Goal: Information Seeking & Learning: Learn about a topic

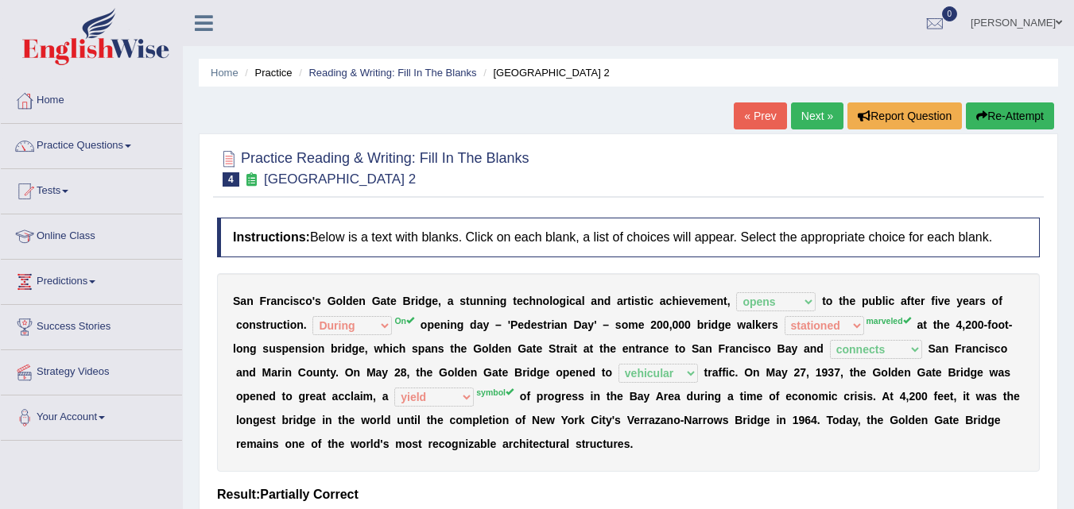
select select "opens"
select select "During"
select select "stationed"
select select "connects"
select select "vehicular"
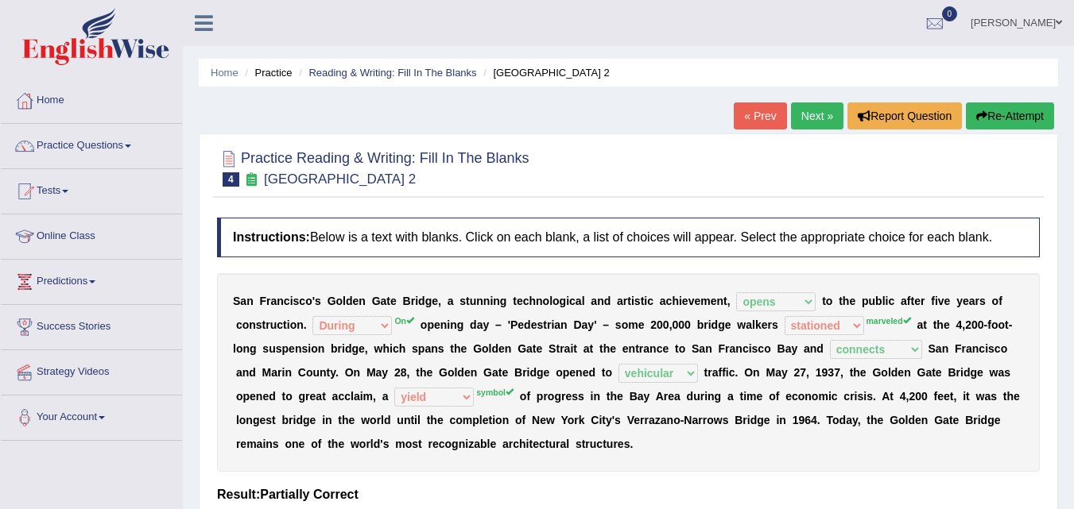
select select "yield"
click at [904, 181] on div at bounding box center [628, 167] width 823 height 48
click at [63, 242] on link "Online Class" at bounding box center [91, 235] width 181 height 40
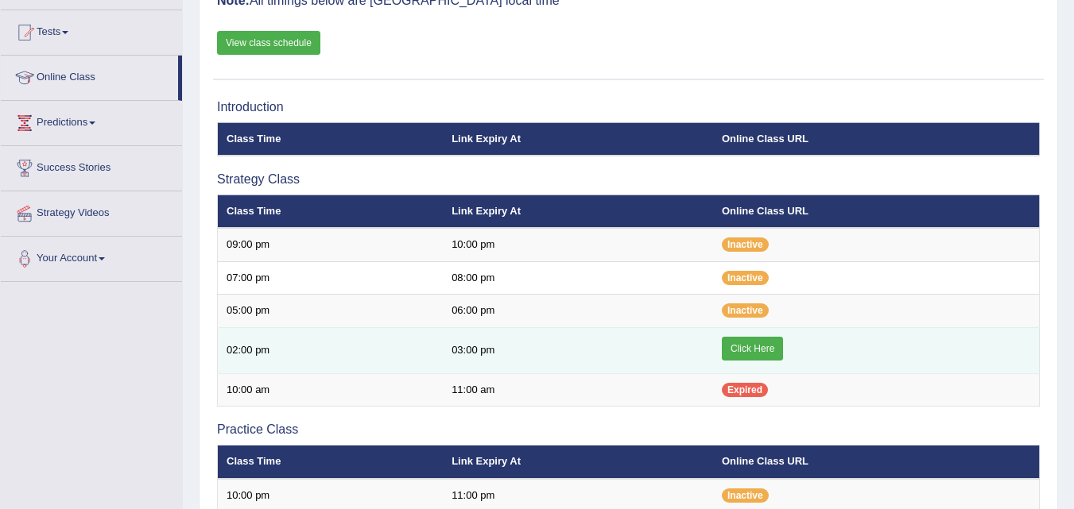
click at [755, 349] on link "Click Here" at bounding box center [752, 349] width 61 height 24
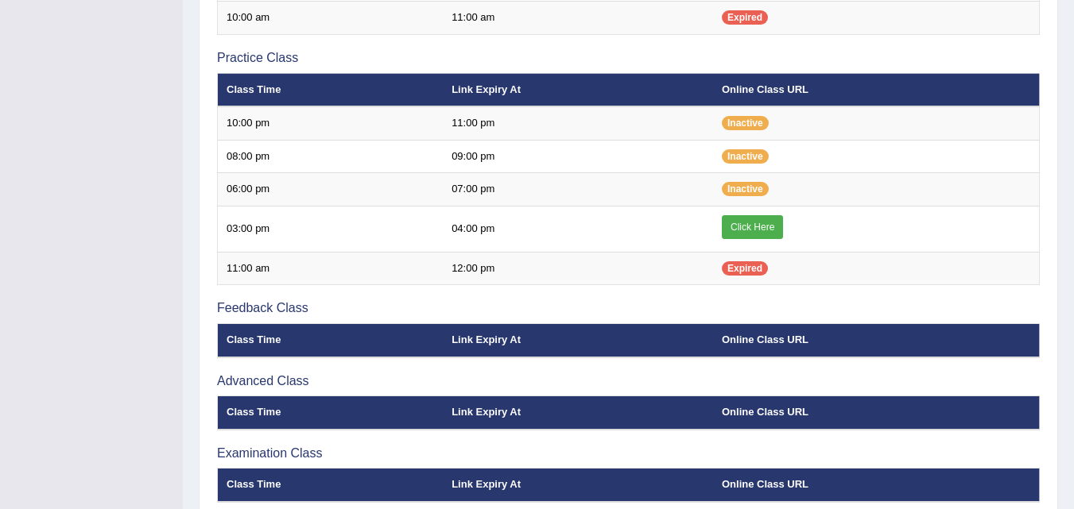
scroll to position [516, 0]
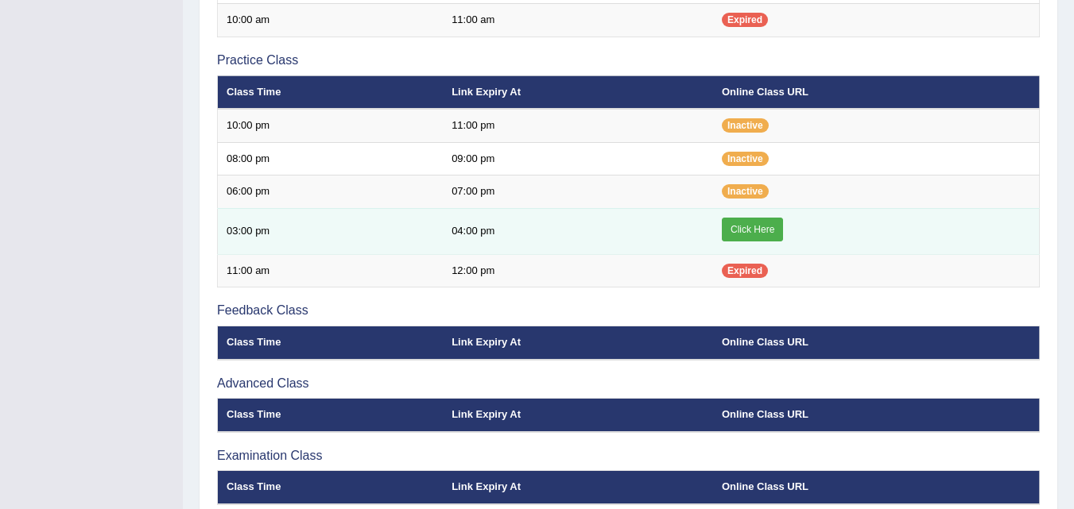
click at [744, 229] on link "Click Here" at bounding box center [752, 230] width 61 height 24
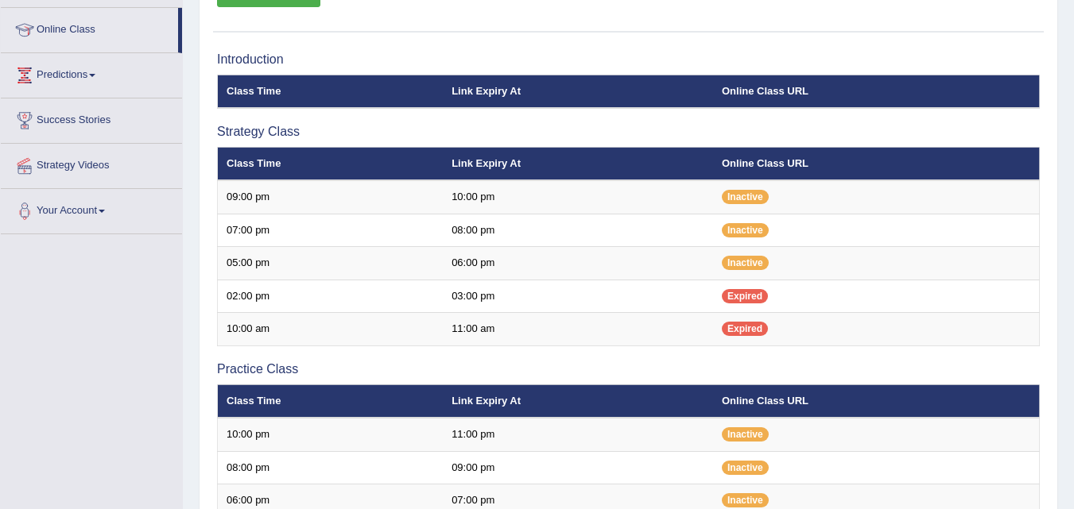
scroll to position [593, 0]
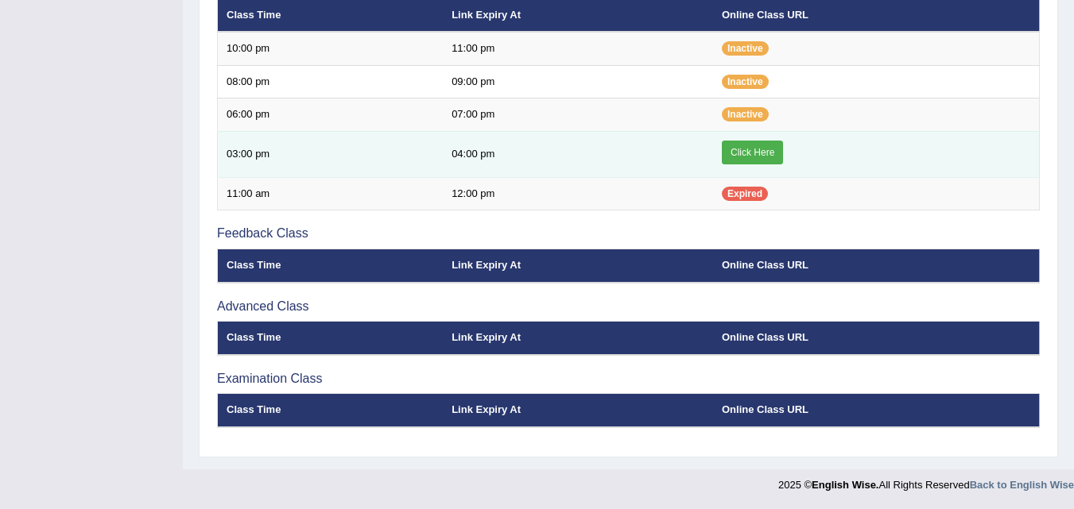
click at [753, 145] on link "Click Here" at bounding box center [752, 153] width 61 height 24
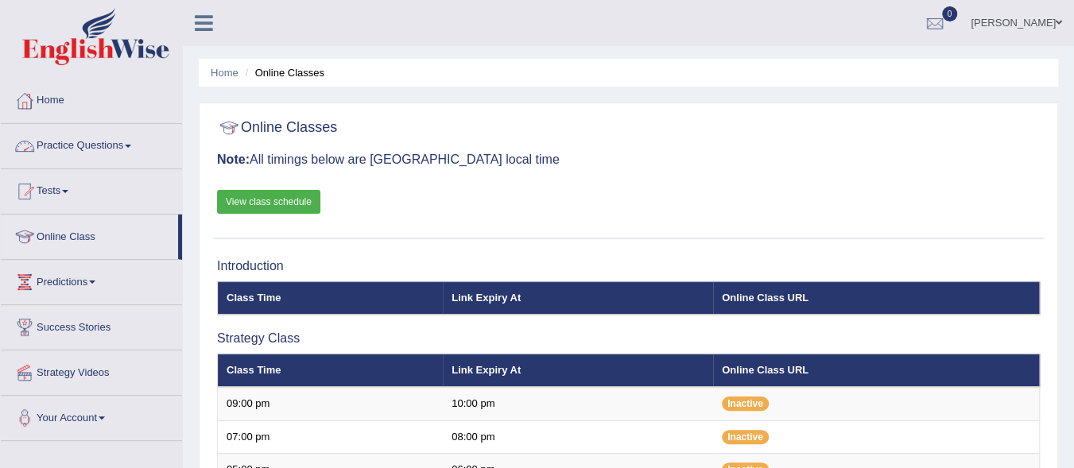
click at [134, 149] on link "Practice Questions" at bounding box center [91, 144] width 181 height 40
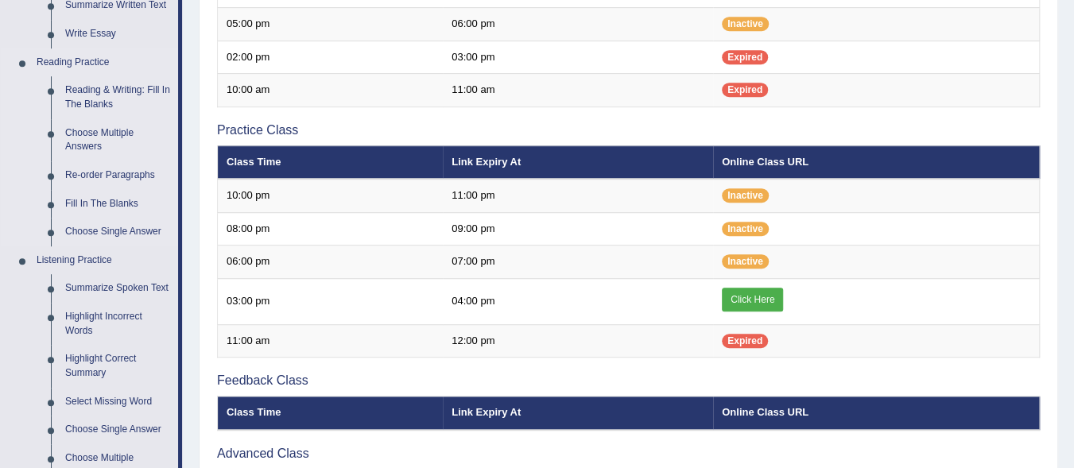
scroll to position [448, 0]
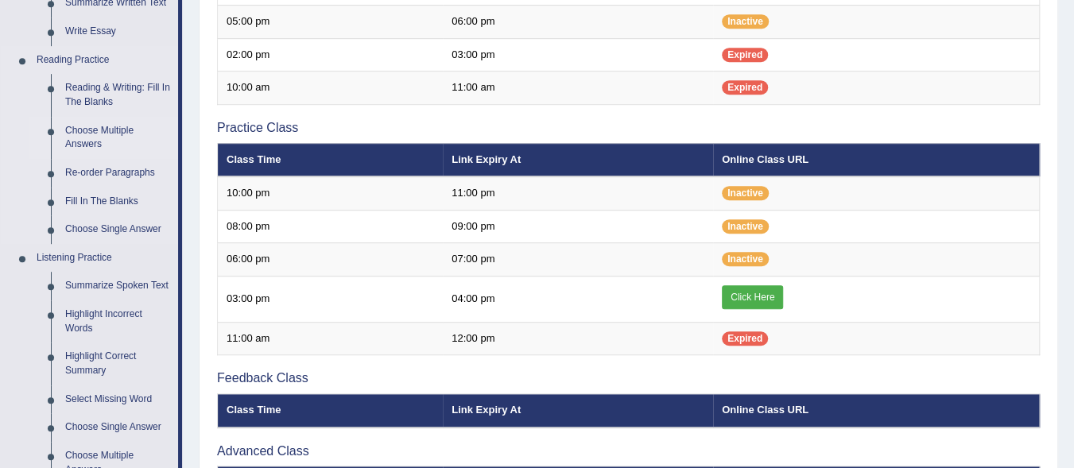
click at [94, 130] on link "Choose Multiple Answers" at bounding box center [118, 138] width 120 height 42
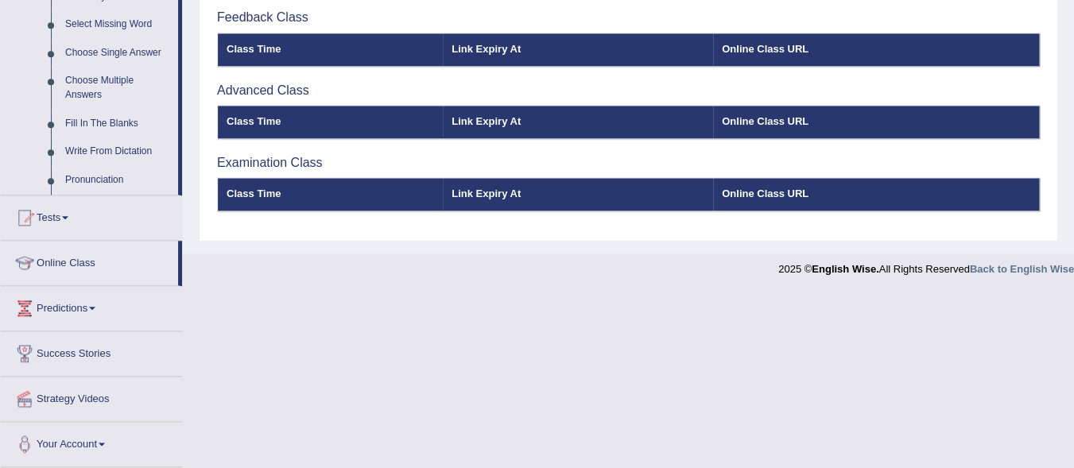
scroll to position [775, 0]
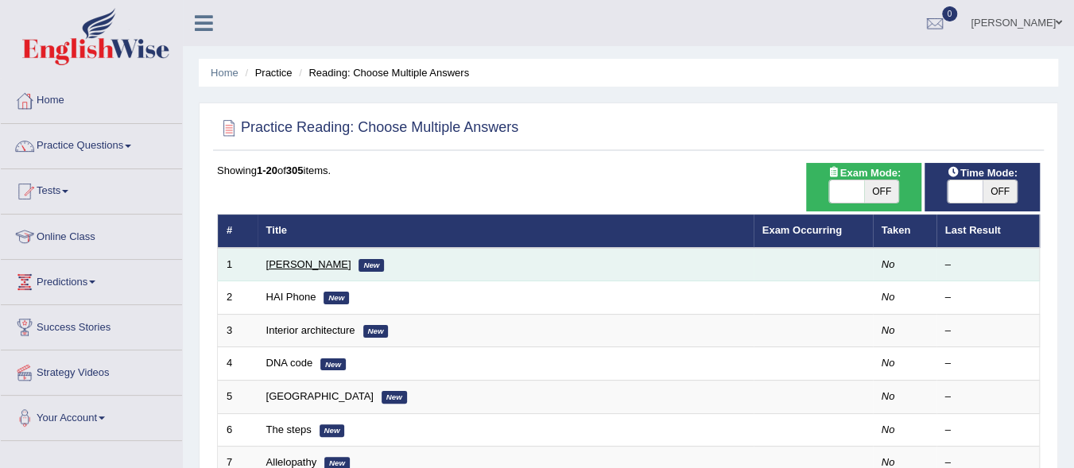
click at [301, 265] on link "[PERSON_NAME]" at bounding box center [308, 264] width 85 height 12
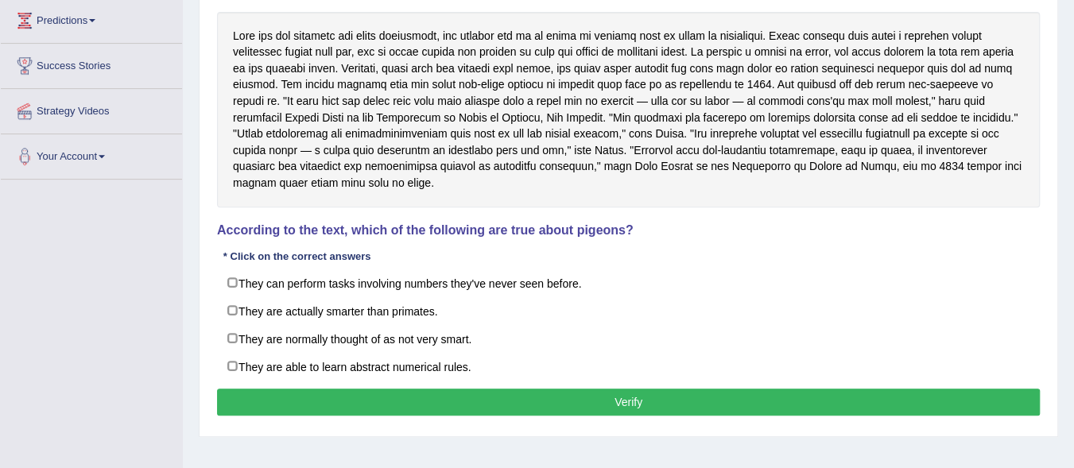
scroll to position [262, 0]
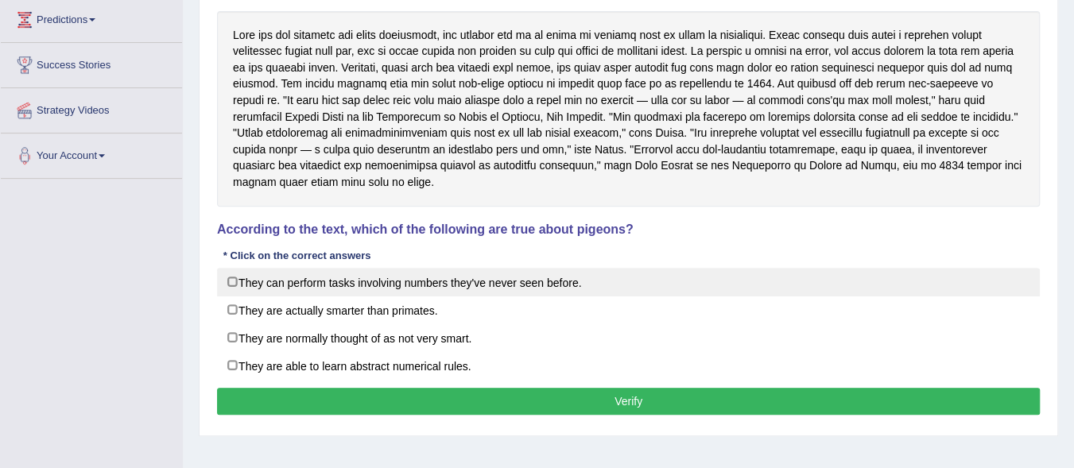
click at [237, 281] on label "They can perform tasks involving numbers they've never seen before." at bounding box center [628, 282] width 823 height 29
checkbox input "true"
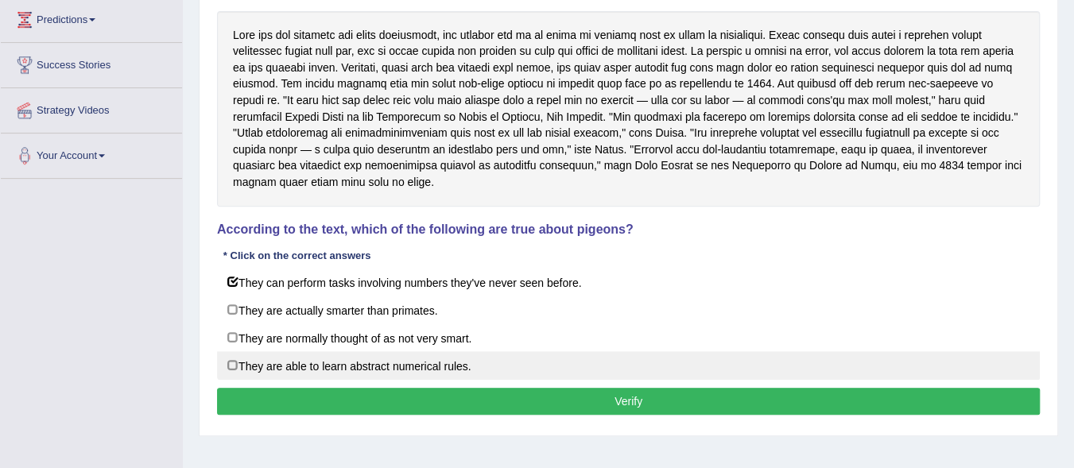
click at [230, 364] on label "They are able to learn abstract numerical rules." at bounding box center [628, 365] width 823 height 29
checkbox input "true"
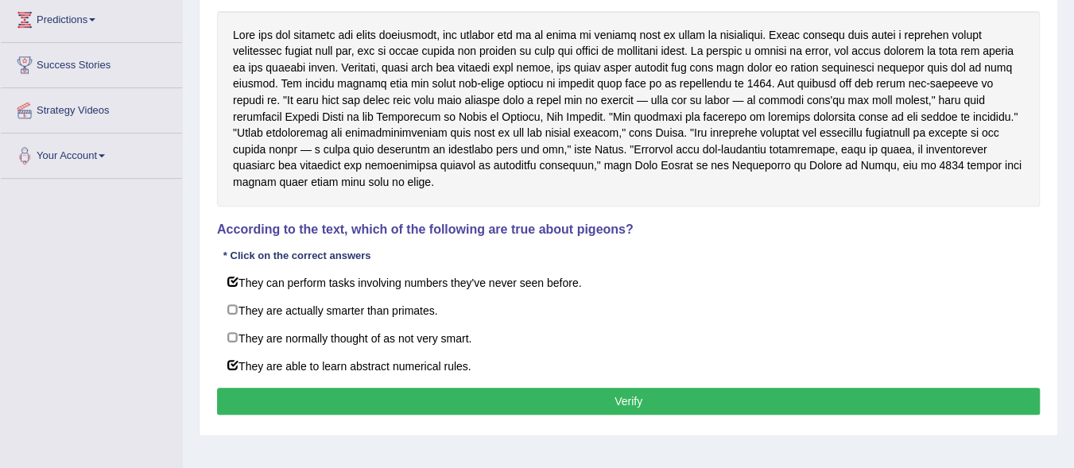
click at [596, 403] on button "Verify" at bounding box center [628, 401] width 823 height 27
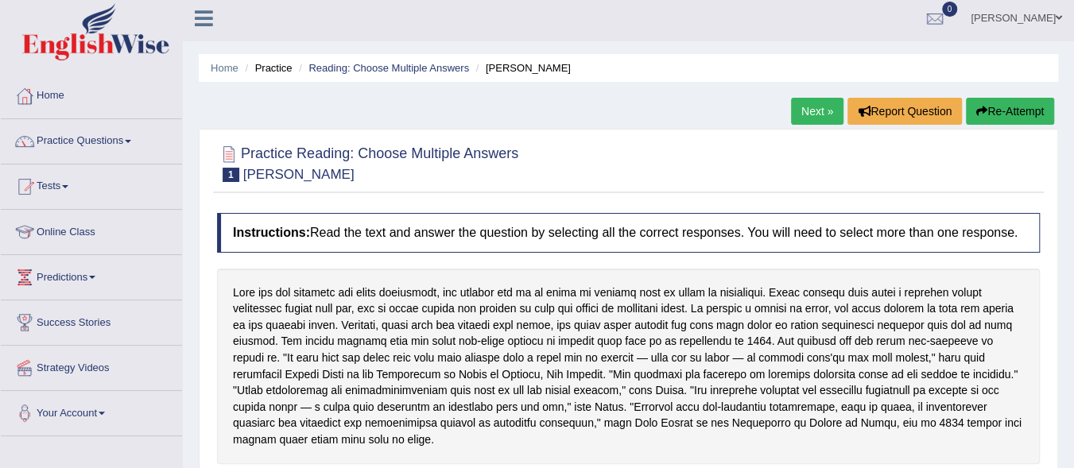
scroll to position [0, 0]
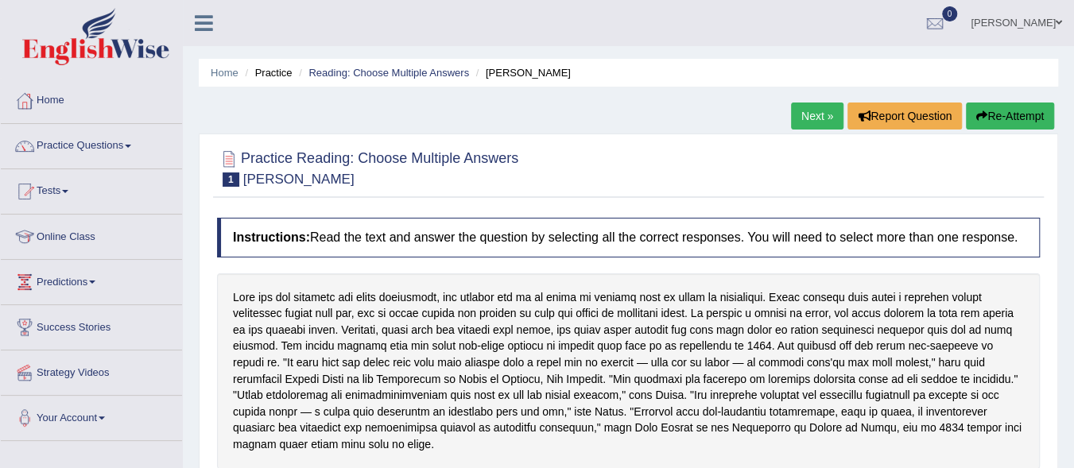
click at [808, 119] on link "Next »" at bounding box center [817, 116] width 52 height 27
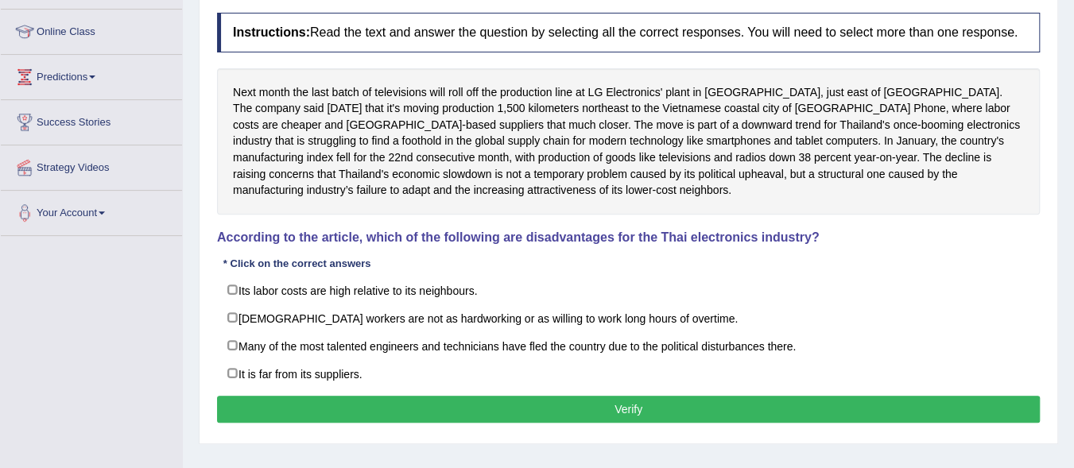
scroll to position [201, 0]
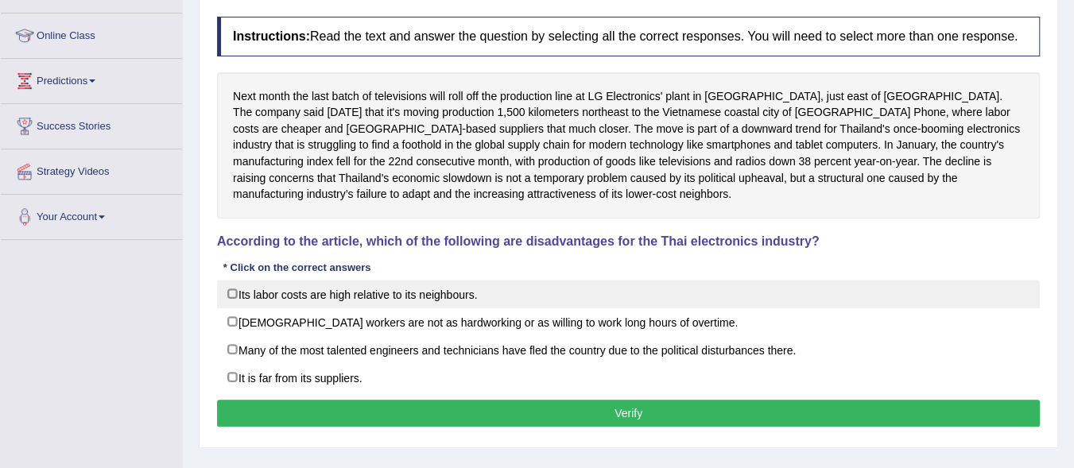
click at [234, 292] on label "Its labor costs are high relative to its neighbours." at bounding box center [628, 294] width 823 height 29
checkbox input "true"
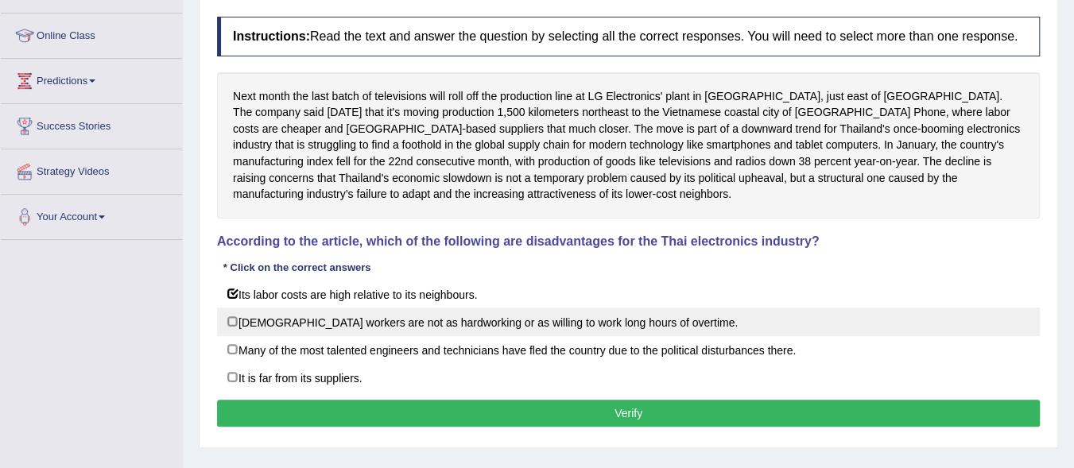
click at [229, 320] on label "[DEMOGRAPHIC_DATA] workers are not as hardworking or as willing to work long ho…" at bounding box center [628, 322] width 823 height 29
checkbox input "true"
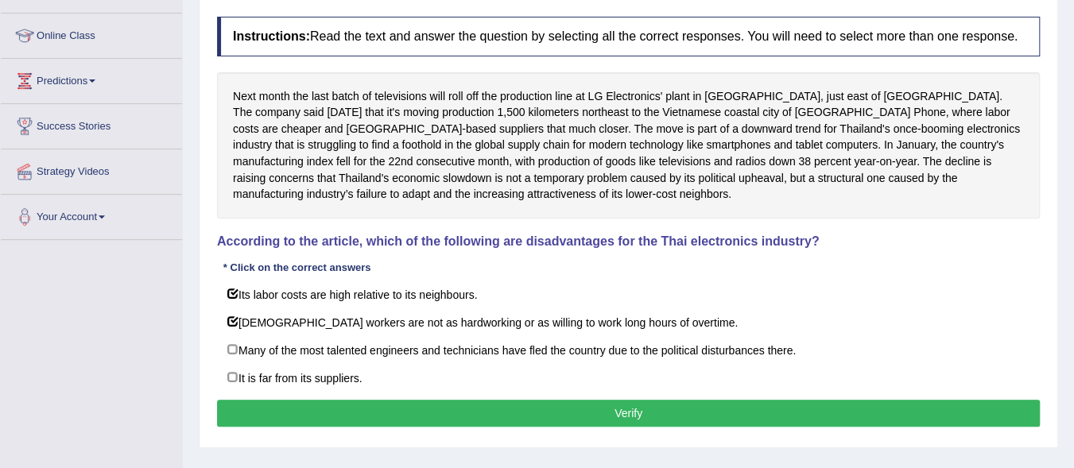
click at [506, 404] on button "Verify" at bounding box center [628, 413] width 823 height 27
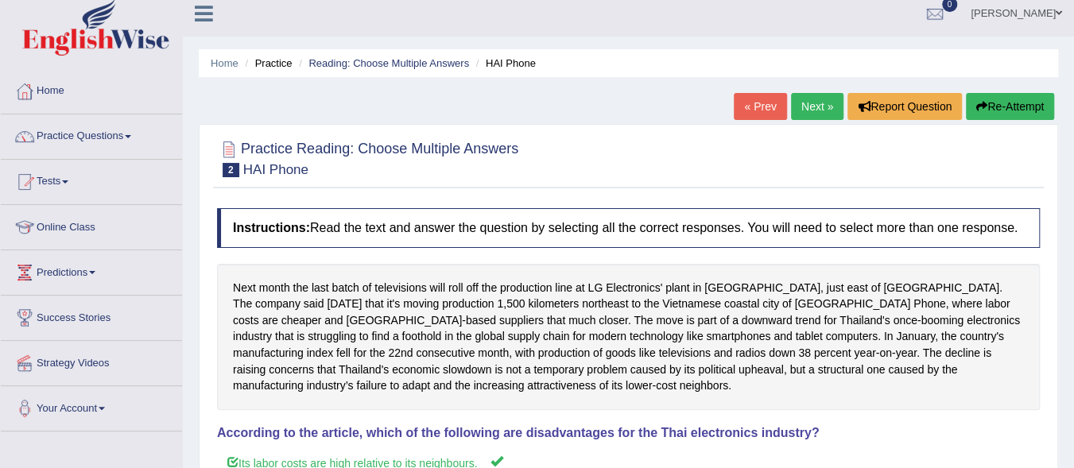
scroll to position [0, 0]
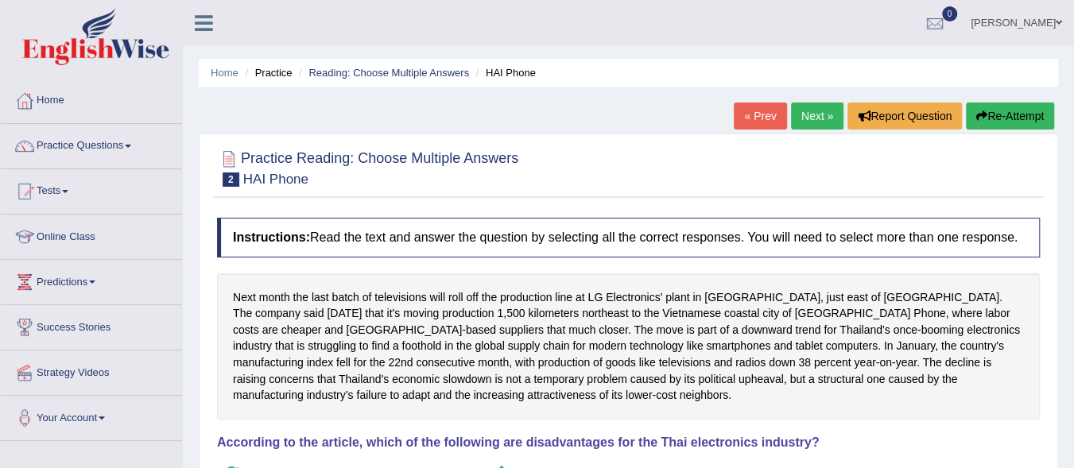
click at [813, 114] on link "Next »" at bounding box center [817, 116] width 52 height 27
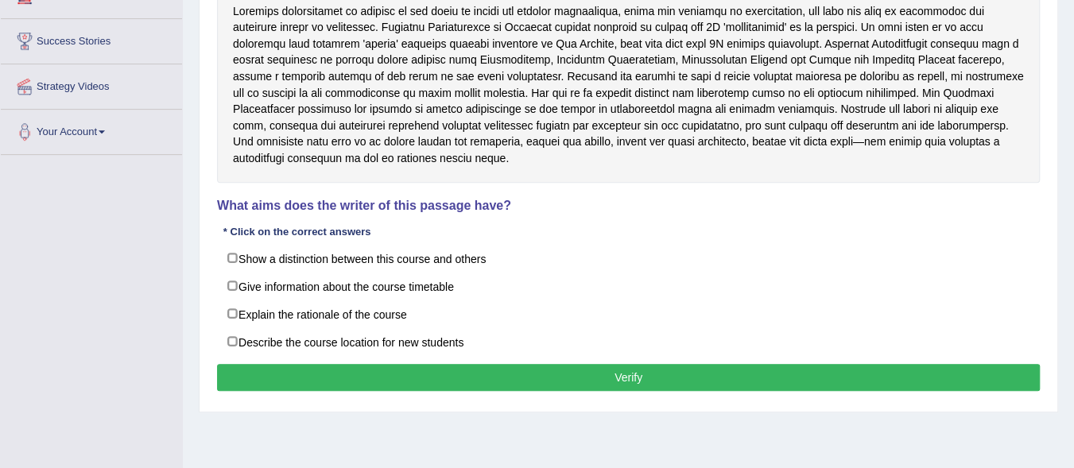
scroll to position [286, 0]
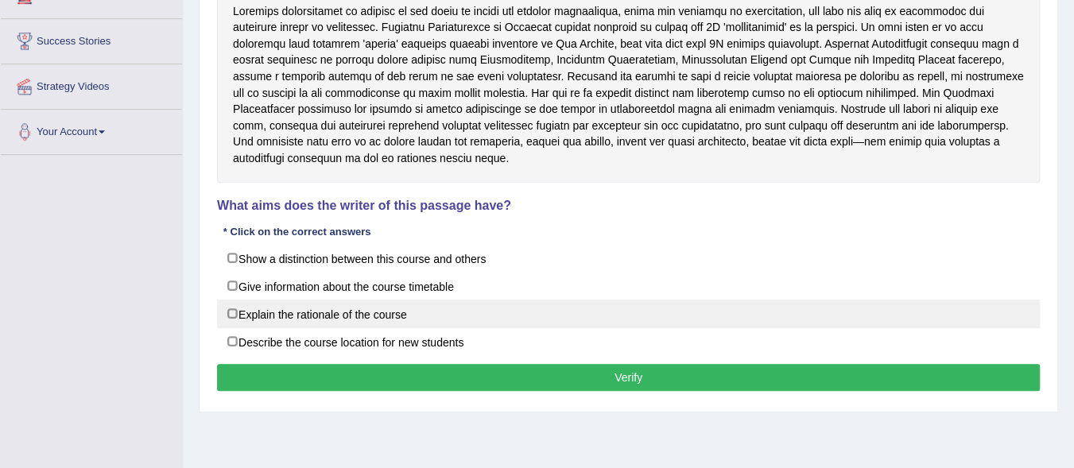
click at [230, 312] on label "Explain the rationale of the course" at bounding box center [628, 314] width 823 height 29
checkbox input "true"
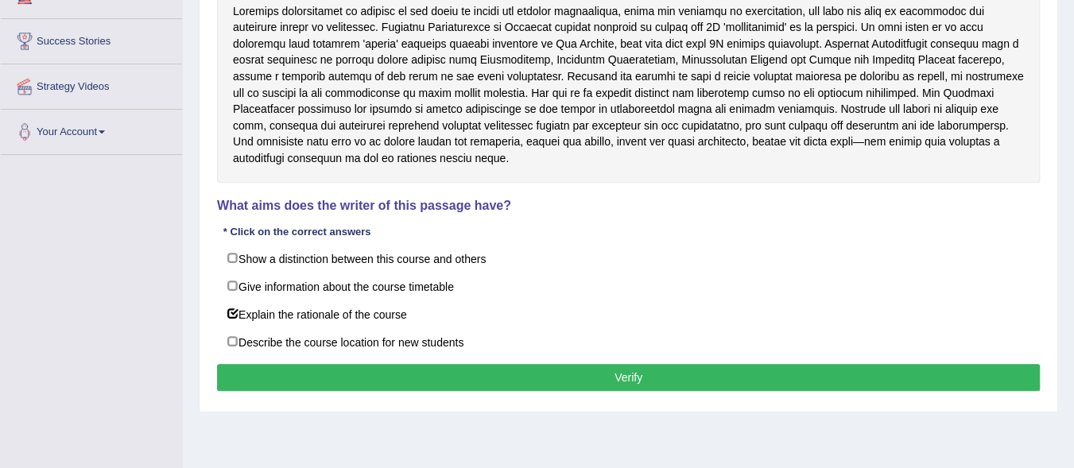
click at [660, 377] on button "Verify" at bounding box center [628, 377] width 823 height 27
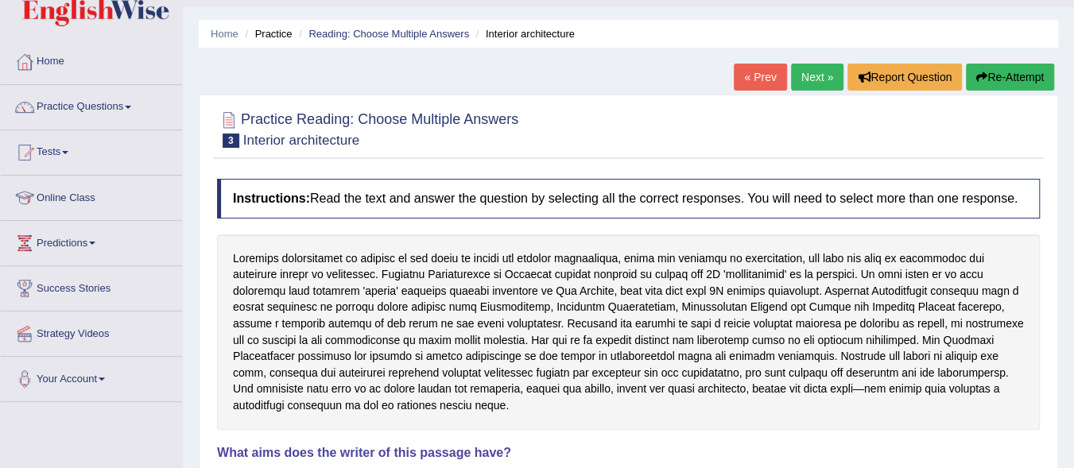
scroll to position [27, 0]
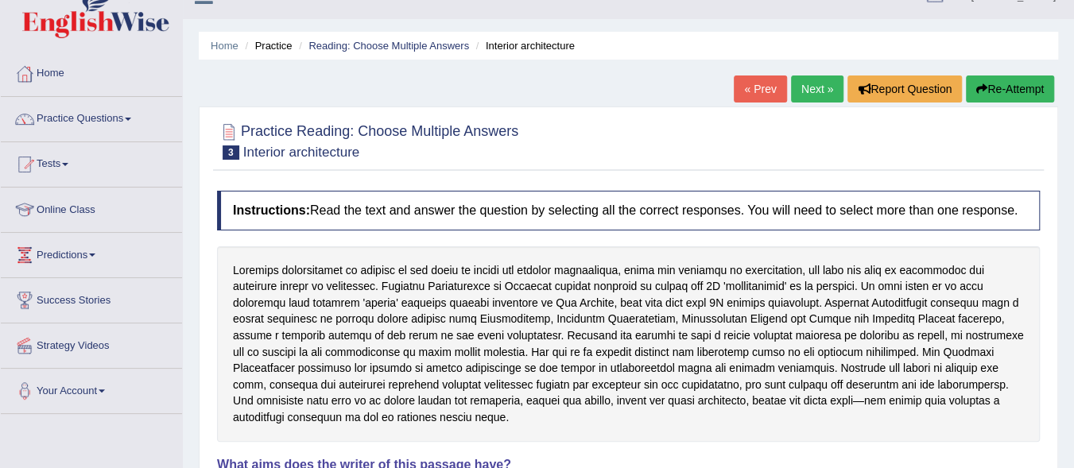
click at [131, 118] on span at bounding box center [128, 119] width 6 height 3
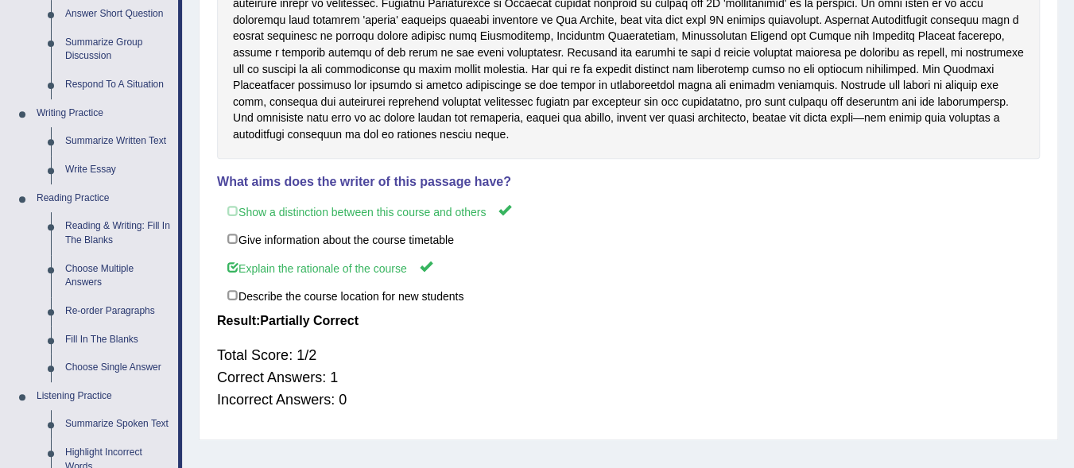
scroll to position [310, 0]
click at [99, 278] on link "Choose Multiple Answers" at bounding box center [118, 276] width 120 height 42
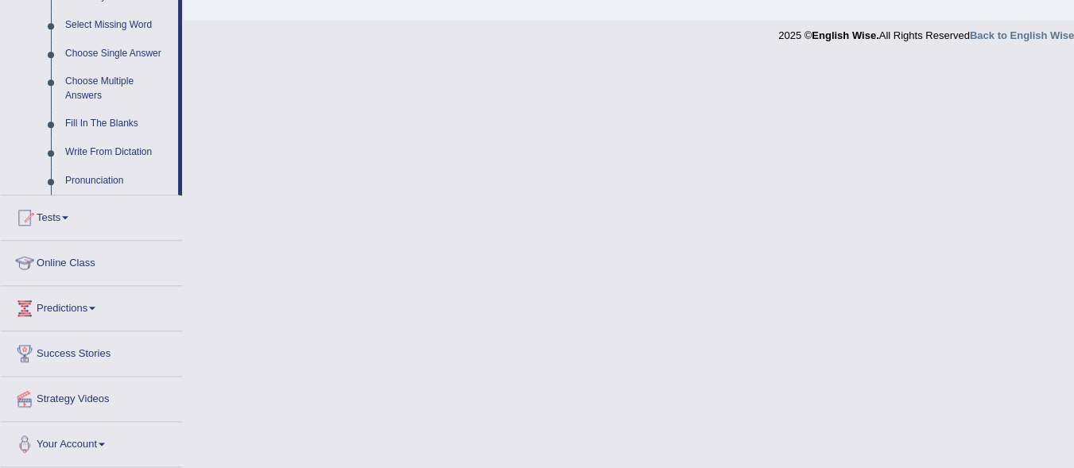
scroll to position [688, 0]
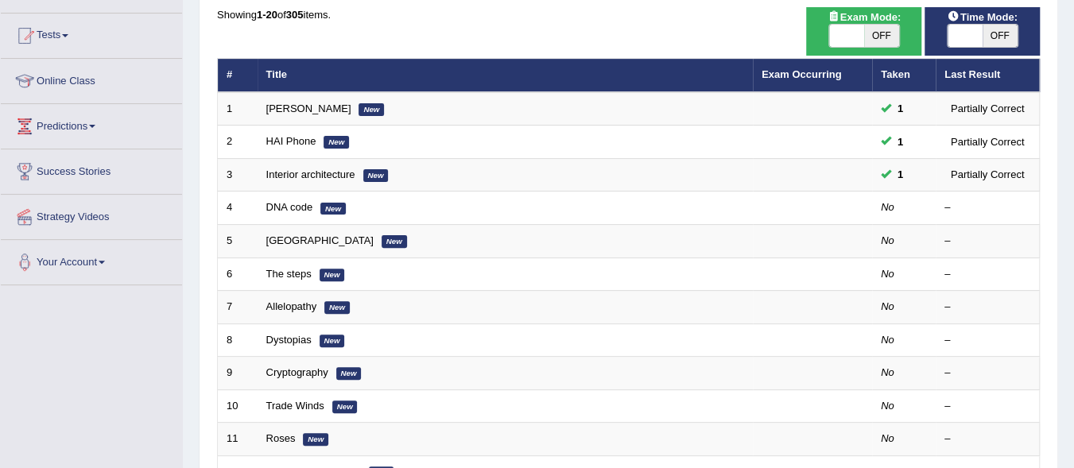
scroll to position [181, 0]
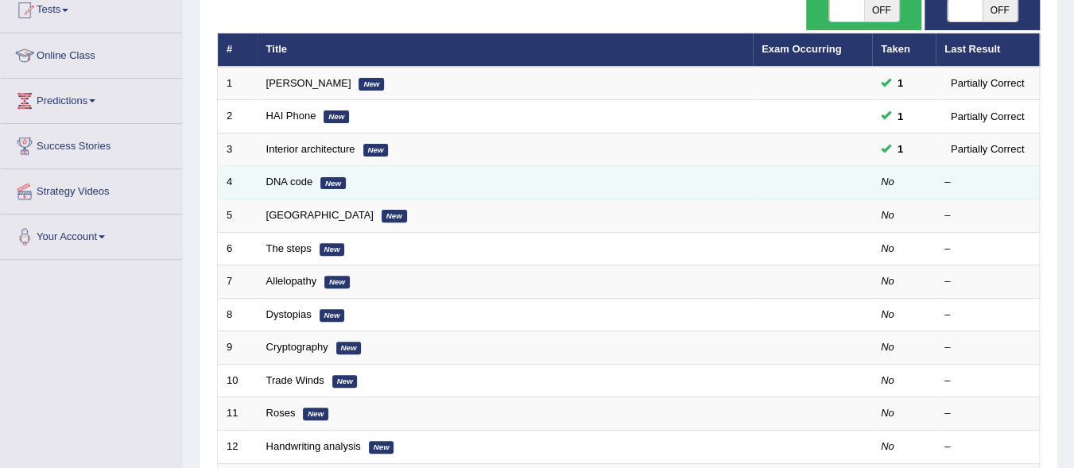
click at [322, 181] on em "New" at bounding box center [332, 183] width 25 height 13
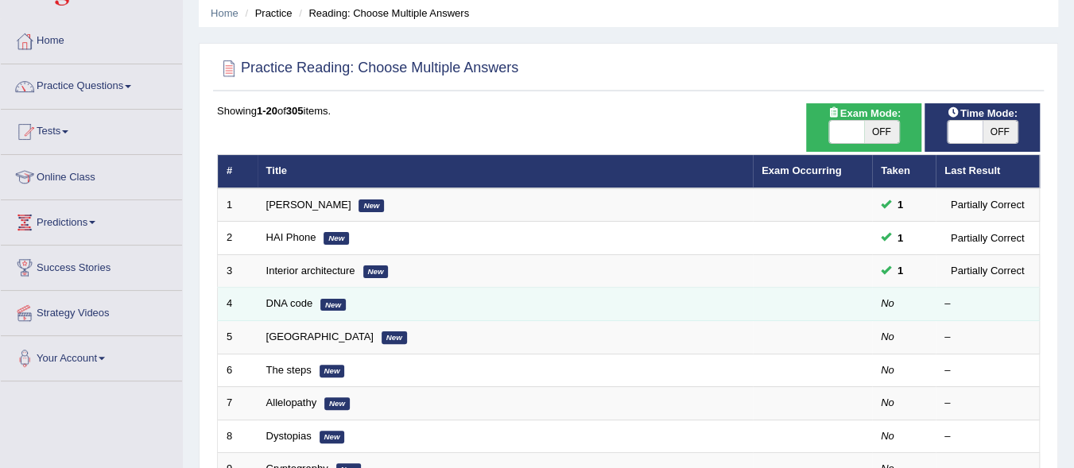
scroll to position [0, 0]
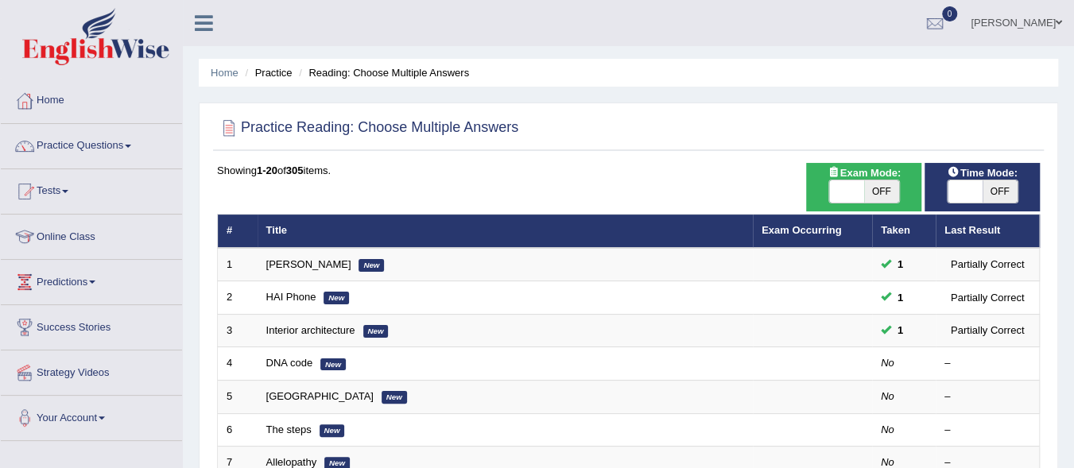
click at [131, 145] on span at bounding box center [128, 146] width 6 height 3
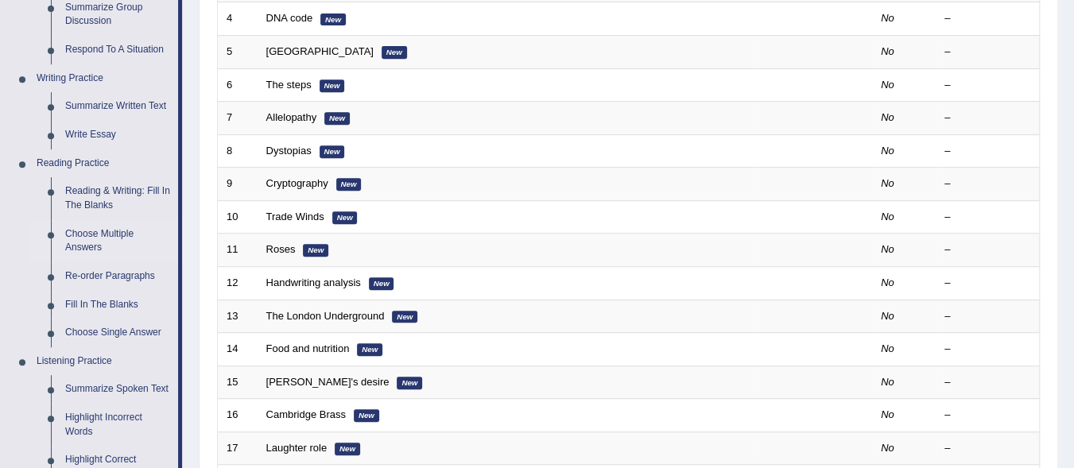
scroll to position [348, 0]
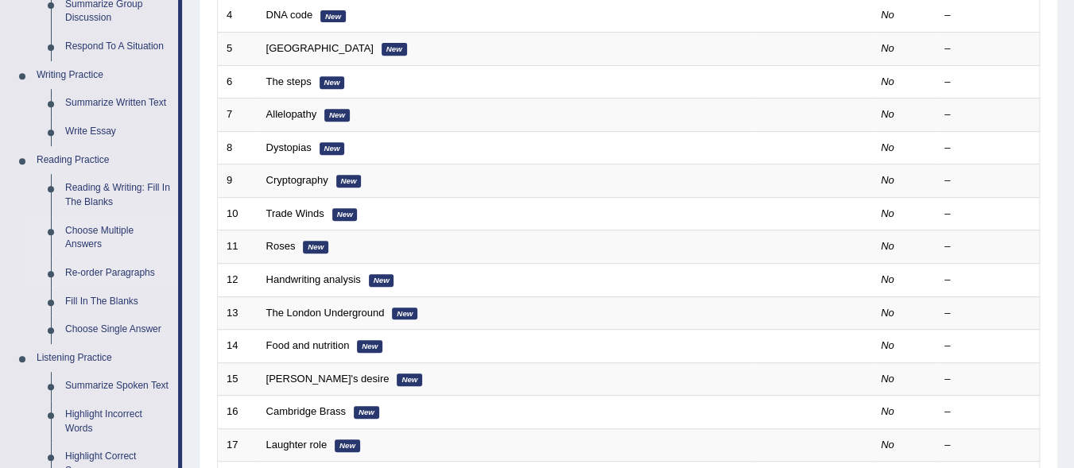
click at [112, 281] on link "Re-order Paragraphs" at bounding box center [118, 273] width 120 height 29
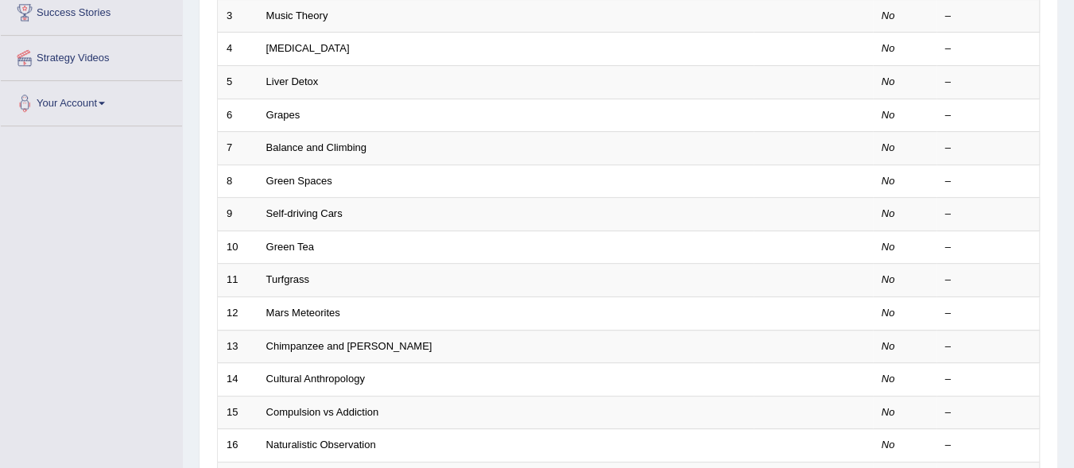
scroll to position [318, 0]
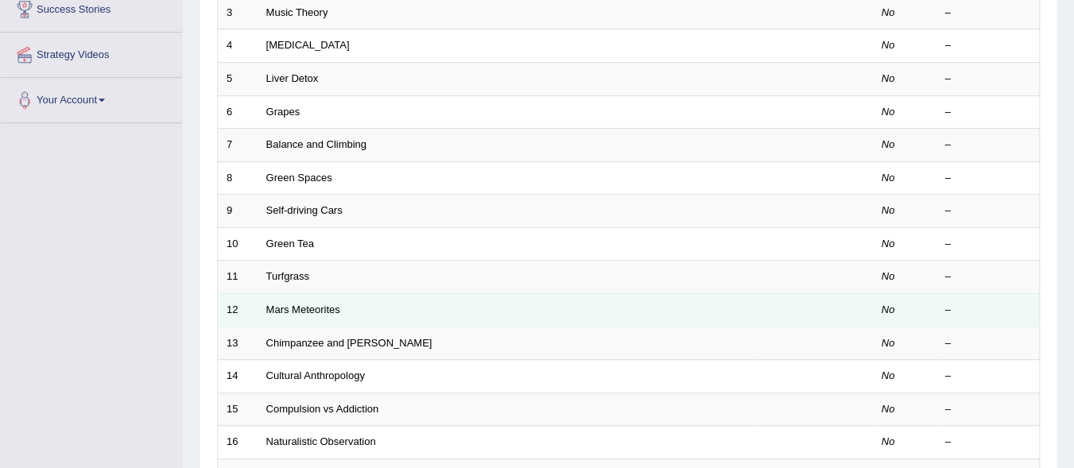
click at [415, 315] on td "Mars Meteorites" at bounding box center [506, 309] width 496 height 33
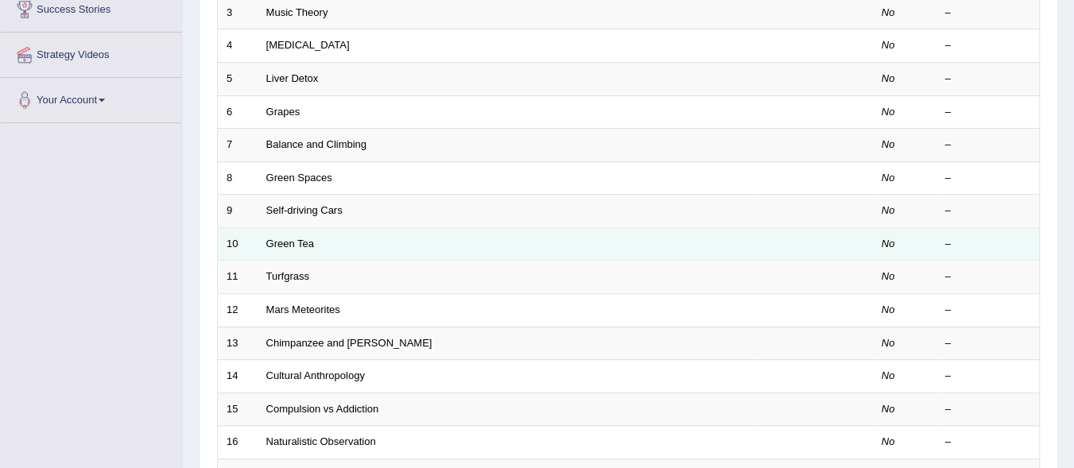
click at [331, 239] on td "Green Tea" at bounding box center [506, 243] width 496 height 33
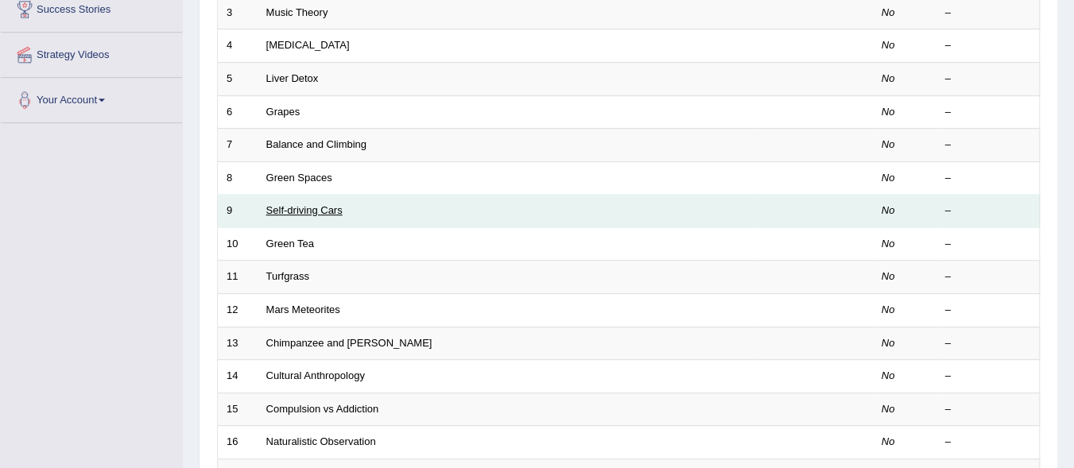
click at [339, 207] on link "Self-driving Cars" at bounding box center [304, 210] width 76 height 12
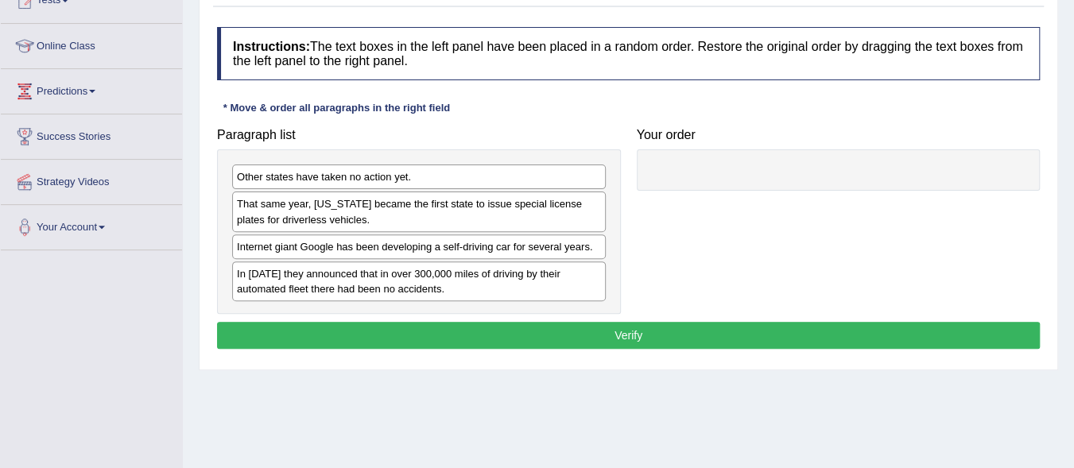
scroll to position [195, 0]
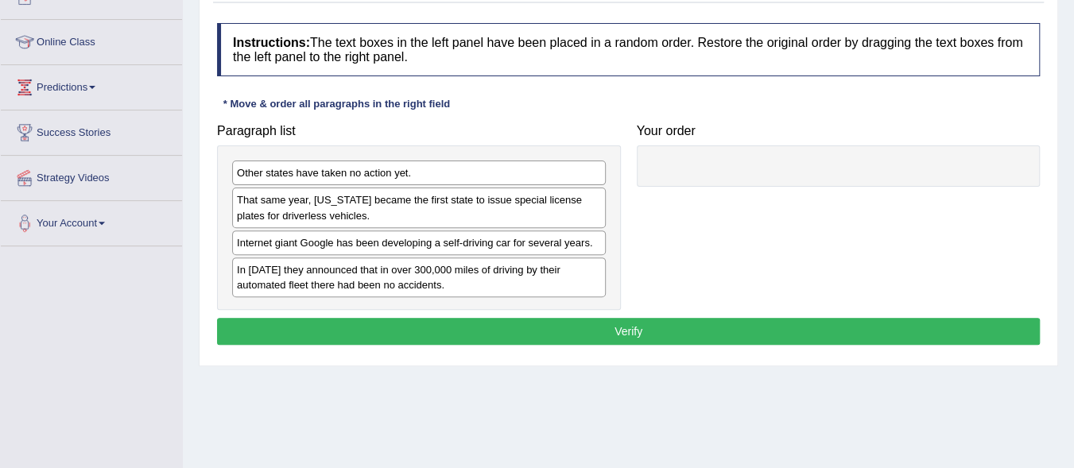
click at [407, 239] on div "Internet giant Google has been developing a self-driving car for several years." at bounding box center [419, 242] width 374 height 25
click at [564, 246] on div "Internet giant Google has been developing a self-driving car for several years." at bounding box center [419, 242] width 374 height 25
drag, startPoint x: 697, startPoint y: 153, endPoint x: 528, endPoint y: 240, distance: 190.2
click at [528, 240] on div "Paragraph list Other states have taken no action yet. That same year, [US_STATE…" at bounding box center [628, 213] width 838 height 195
click at [528, 240] on div "Internet giant Google has been developing a self-driving car for several years." at bounding box center [419, 242] width 374 height 25
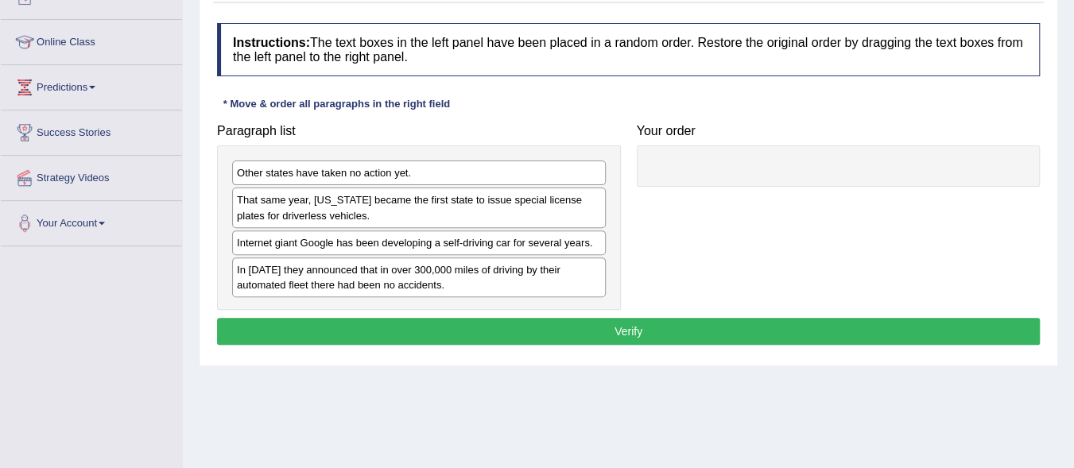
click at [529, 239] on div "Internet giant Google has been developing a self-driving car for several years." at bounding box center [419, 242] width 374 height 25
click at [686, 164] on div at bounding box center [839, 165] width 404 height 41
click at [560, 246] on div "Internet giant Google has been developing a self-driving car for several years." at bounding box center [419, 242] width 374 height 25
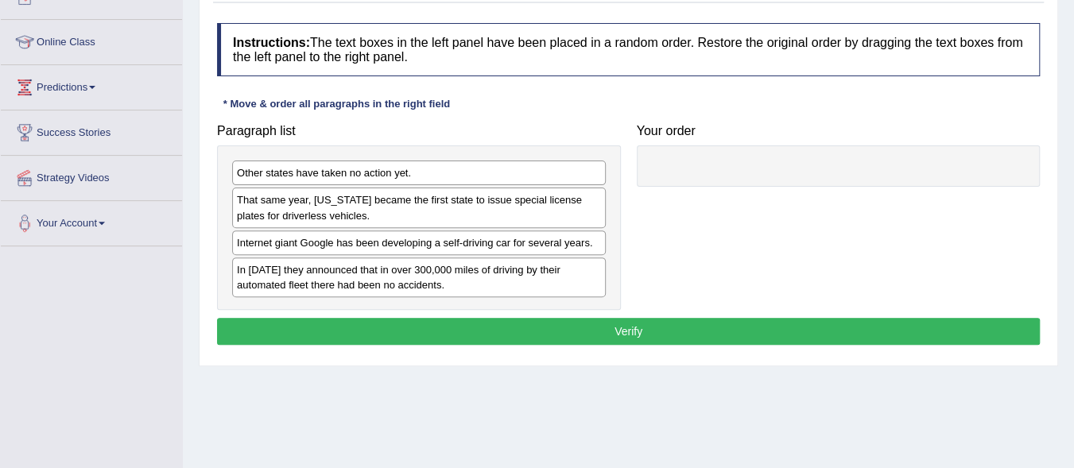
click at [562, 245] on div "Internet giant Google has been developing a self-driving car for several years." at bounding box center [419, 242] width 374 height 25
click at [482, 258] on div "In [DATE] they announced that in over 300,000 miles of driving by their automat…" at bounding box center [419, 278] width 374 height 40
click at [318, 258] on div "In [DATE] they announced that in over 300,000 miles of driving by their automat…" at bounding box center [419, 278] width 374 height 40
click at [315, 258] on div "In [DATE] they announced that in over 300,000 miles of driving by their automat…" at bounding box center [419, 278] width 374 height 40
click at [310, 245] on div "Internet giant Google has been developing a self-driving car for several years." at bounding box center [419, 242] width 374 height 25
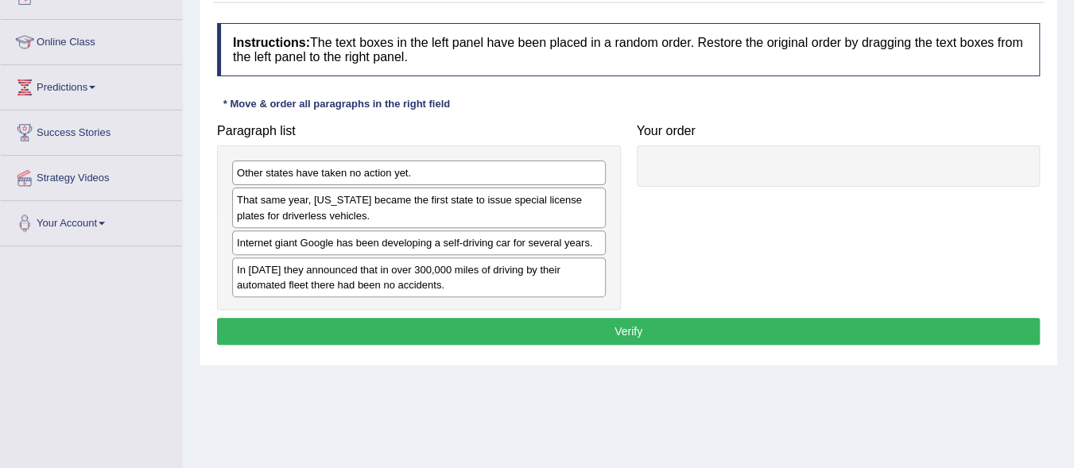
click at [560, 239] on div "Internet giant Google has been developing a self-driving car for several years." at bounding box center [419, 242] width 374 height 25
click at [577, 243] on div "Internet giant Google has been developing a self-driving car for several years." at bounding box center [419, 242] width 374 height 25
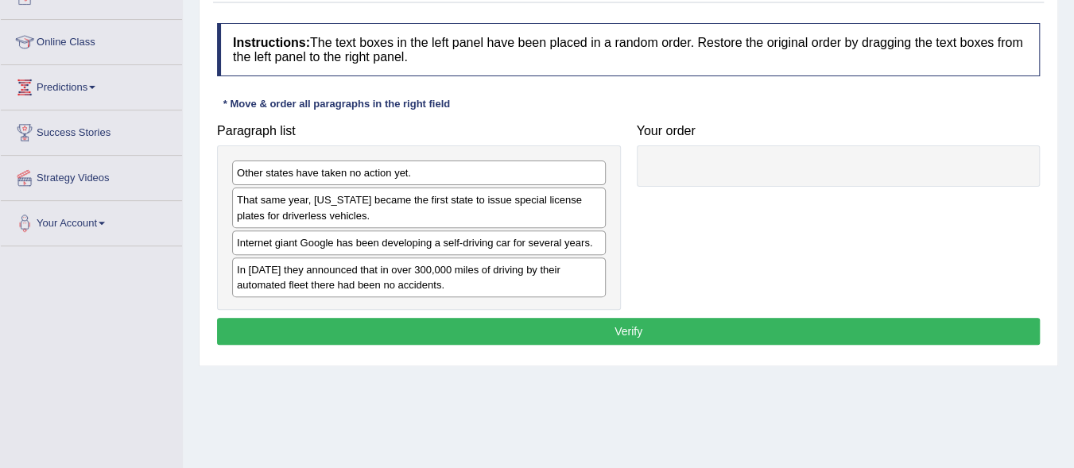
click at [688, 163] on div at bounding box center [839, 165] width 404 height 41
click at [695, 184] on div at bounding box center [839, 165] width 404 height 41
click at [666, 147] on div at bounding box center [839, 165] width 404 height 41
click at [536, 244] on div "Internet giant Google has been developing a self-driving car for several years." at bounding box center [419, 242] width 374 height 25
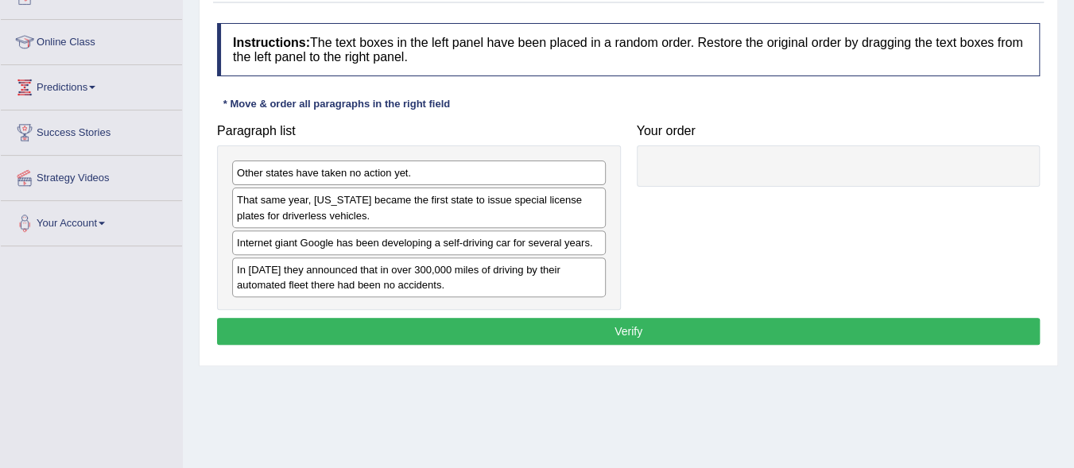
click at [384, 244] on div "Internet giant Google has been developing a self-driving car for several years." at bounding box center [419, 242] width 374 height 25
click at [580, 240] on div "Internet giant Google has been developing a self-driving car for several years." at bounding box center [419, 242] width 374 height 25
click at [670, 335] on button "Verify" at bounding box center [628, 331] width 823 height 27
click at [590, 245] on div "Internet giant Google has been developing a self-driving car for several years." at bounding box center [419, 242] width 374 height 25
click at [575, 244] on div "Internet giant Google has been developing a self-driving car for several years." at bounding box center [419, 242] width 374 height 25
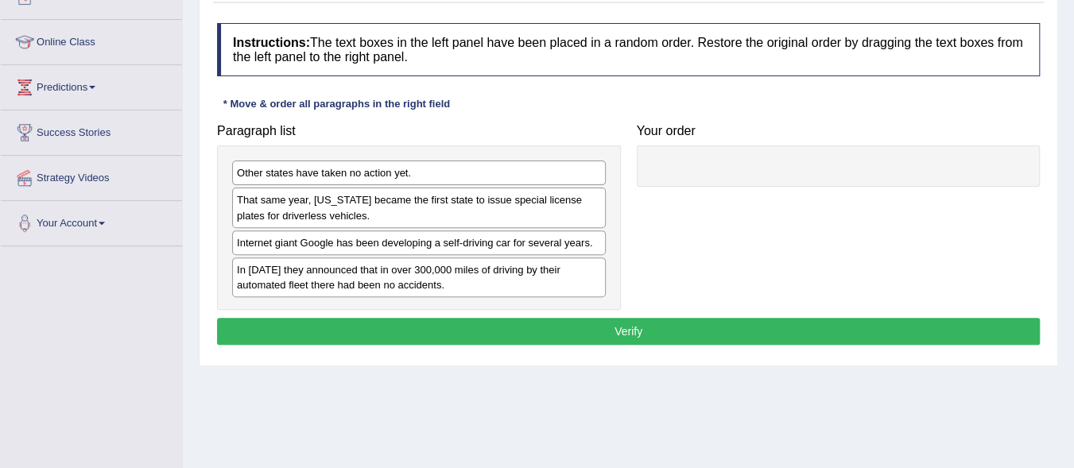
drag, startPoint x: 575, startPoint y: 244, endPoint x: 571, endPoint y: 235, distance: 9.6
click at [478, 241] on div "Internet giant Google has been developing a self-driving car for several years." at bounding box center [419, 242] width 374 height 25
click at [558, 247] on div "Internet giant Google has been developing a self-driving car for several years." at bounding box center [419, 242] width 374 height 25
click at [538, 245] on div "Internet giant Google has been developing a self-driving car for several years." at bounding box center [419, 242] width 374 height 25
click at [711, 195] on div "Paragraph list Other states have taken no action yet. That same year, [US_STATE…" at bounding box center [628, 213] width 838 height 195
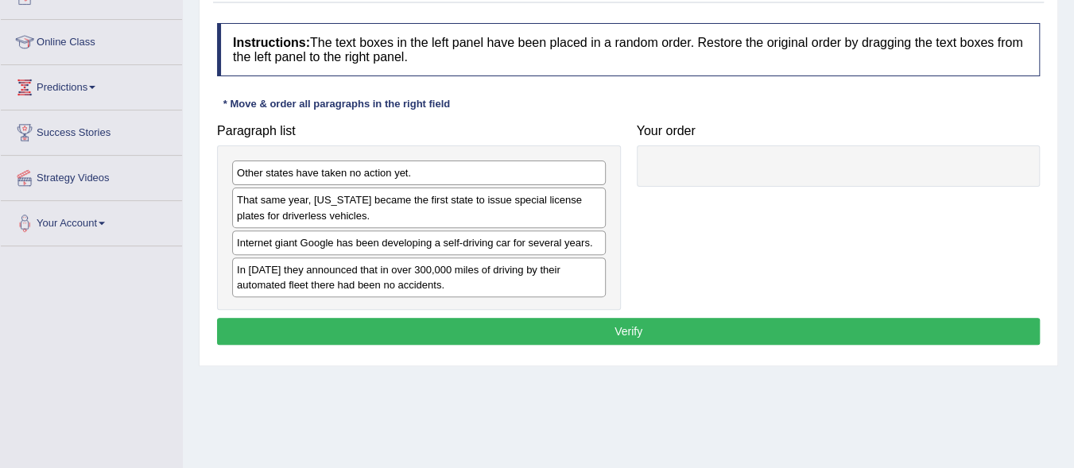
click at [711, 195] on div "Paragraph list Other states have taken no action yet. That same year, [US_STATE…" at bounding box center [628, 213] width 838 height 195
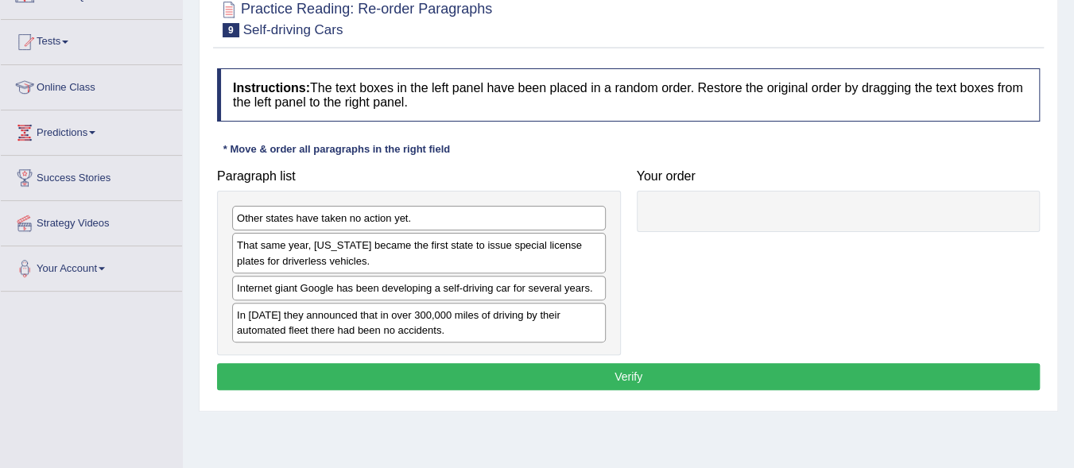
scroll to position [184, 0]
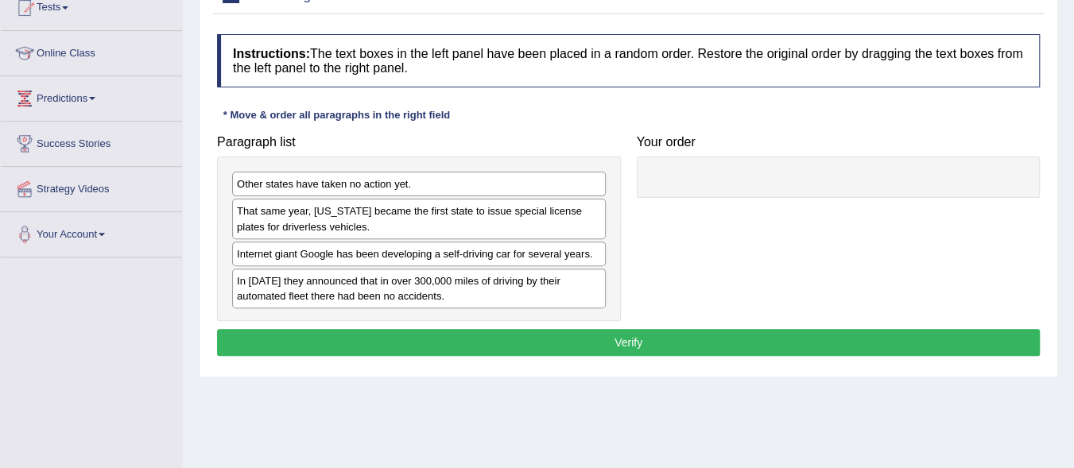
click at [561, 252] on div "Internet giant Google has been developing a self-driving car for several years." at bounding box center [419, 254] width 374 height 25
click at [577, 259] on div "Internet giant Google has been developing a self-driving car for several years." at bounding box center [419, 254] width 374 height 25
click at [587, 257] on div "Internet giant Google has been developing a self-driving car for several years." at bounding box center [419, 254] width 374 height 25
